Goal: Task Accomplishment & Management: Use online tool/utility

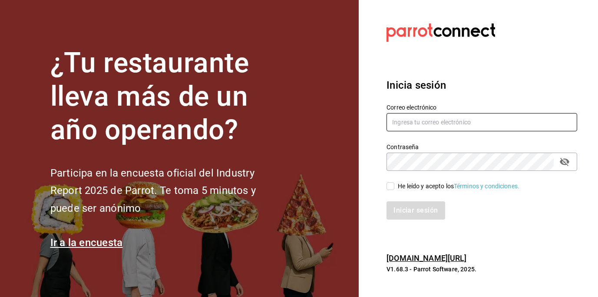
type input "[EMAIL_ADDRESS][DOMAIN_NAME]"
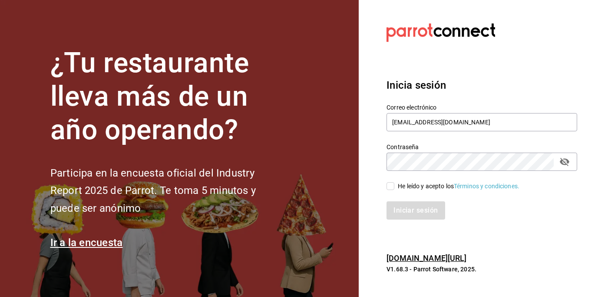
click at [392, 189] on input "He leído y acepto los Términos y condiciones." at bounding box center [391, 186] width 8 height 8
checkbox input "true"
click at [412, 204] on button "Iniciar sesión" at bounding box center [416, 210] width 59 height 18
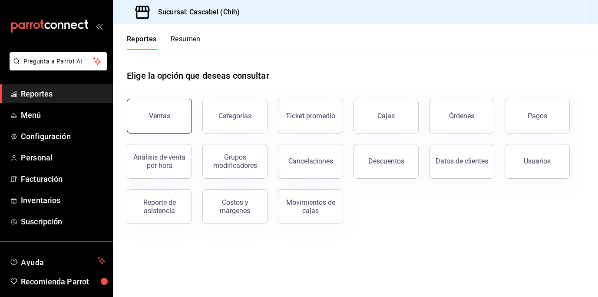
click at [179, 119] on button "Ventas" at bounding box center [159, 116] width 65 height 35
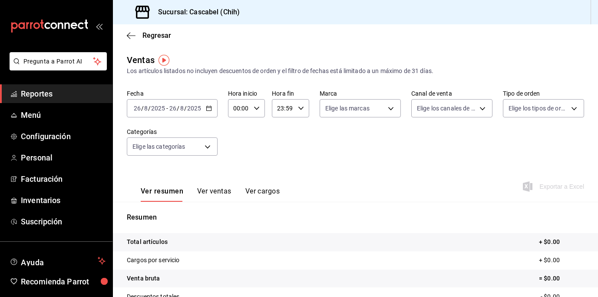
click at [208, 109] on icon "button" at bounding box center [209, 108] width 6 height 6
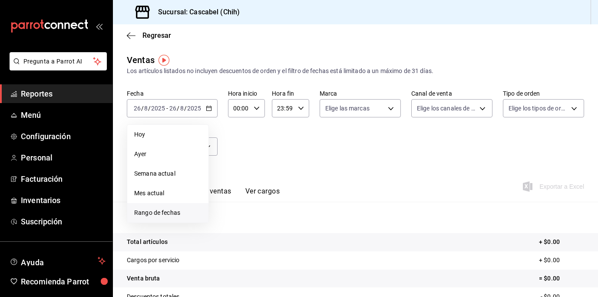
click at [166, 214] on span "Rango de fechas" at bounding box center [167, 212] width 67 height 9
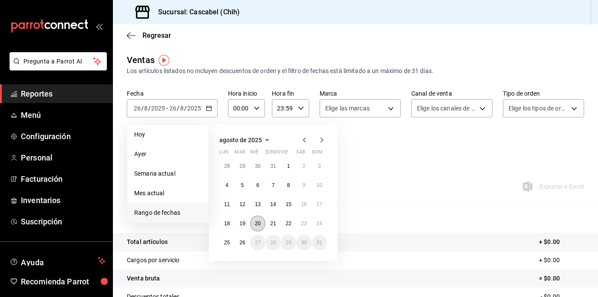
click at [258, 223] on abbr "20" at bounding box center [258, 223] width 6 height 6
click at [225, 243] on abbr "25" at bounding box center [227, 242] width 6 height 6
click at [257, 222] on abbr "20" at bounding box center [258, 223] width 6 height 6
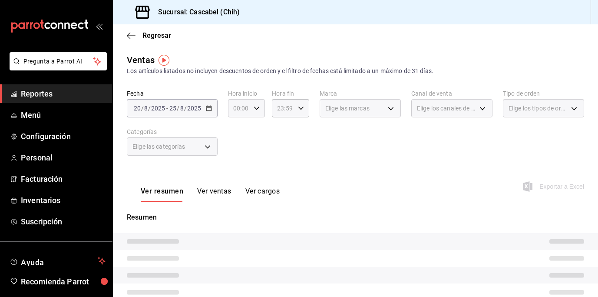
click at [254, 108] on icon "button" at bounding box center [257, 108] width 6 height 6
click at [237, 173] on span "12" at bounding box center [237, 176] width 4 height 7
type input "12:00"
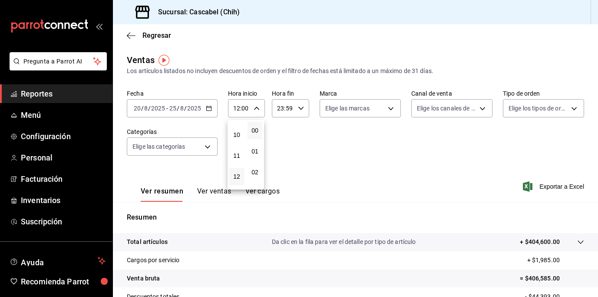
click at [297, 112] on div at bounding box center [299, 148] width 598 height 297
click at [298, 107] on \(Stroke\) "button" at bounding box center [300, 107] width 5 height 3
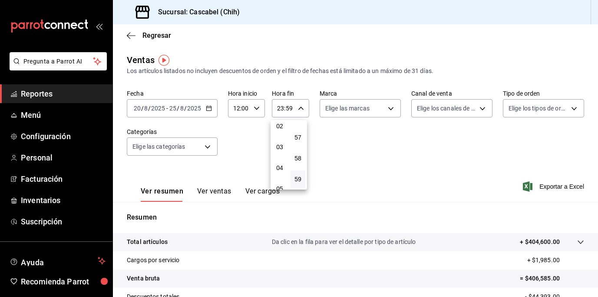
scroll to position [38, 0]
click at [282, 136] on span "02" at bounding box center [280, 134] width 4 height 7
type input "02:59"
click at [376, 139] on div at bounding box center [299, 148] width 598 height 297
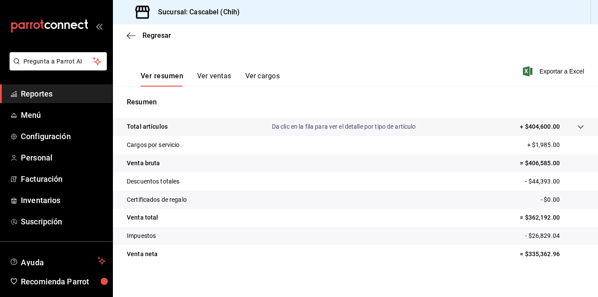
scroll to position [50, 0]
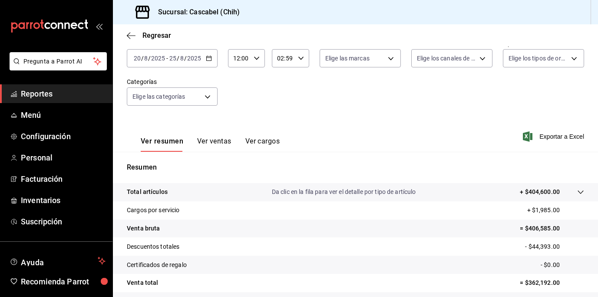
click at [221, 142] on button "Ver ventas" at bounding box center [214, 144] width 34 height 15
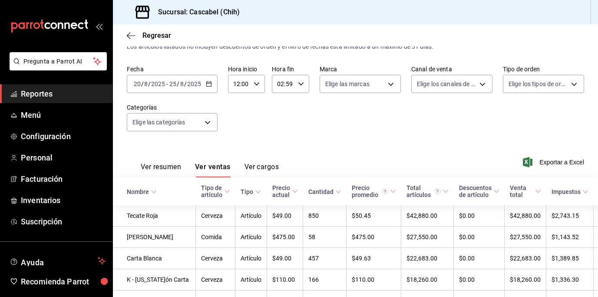
scroll to position [50, 0]
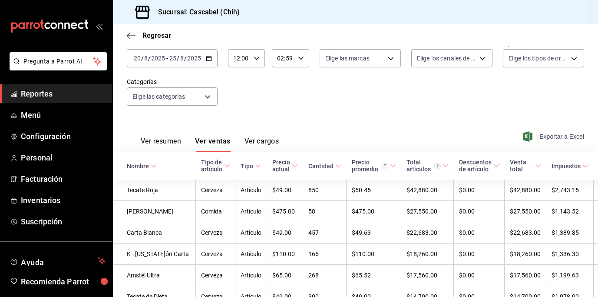
click at [552, 136] on span "Exportar a Excel" at bounding box center [555, 136] width 60 height 10
